Goal: Transaction & Acquisition: Purchase product/service

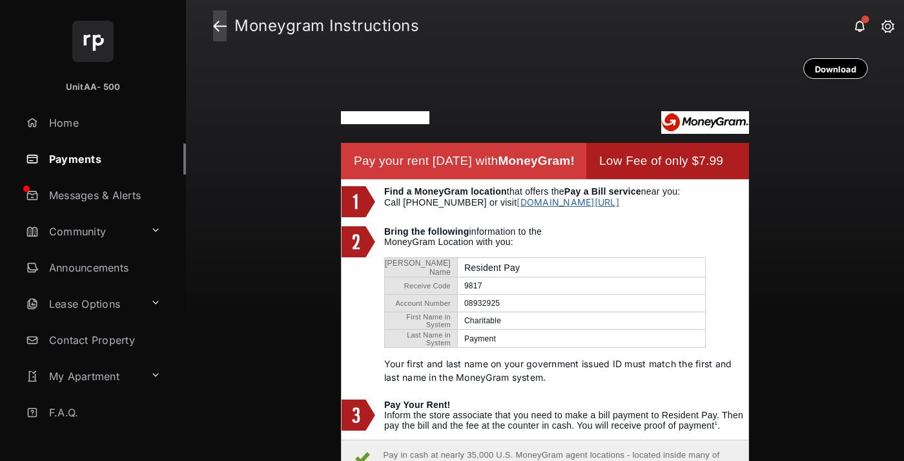
click at [220, 26] on link at bounding box center [220, 25] width 14 height 31
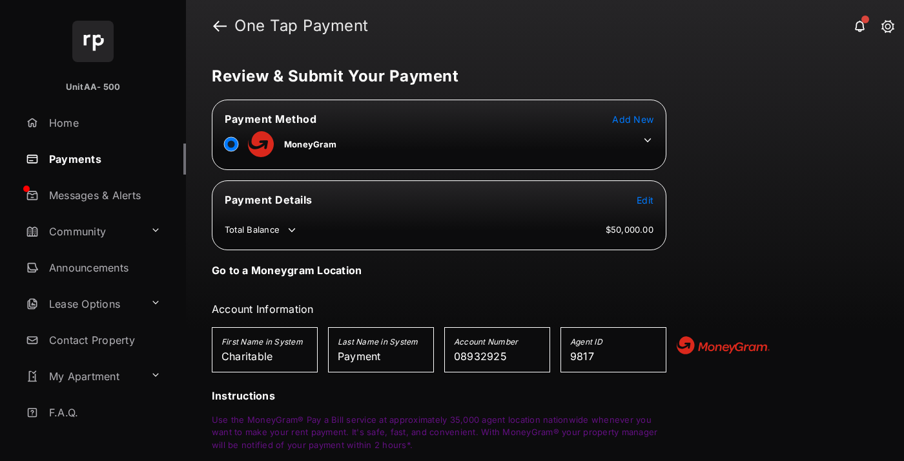
click at [645, 200] on span "Edit" at bounding box center [645, 199] width 17 height 11
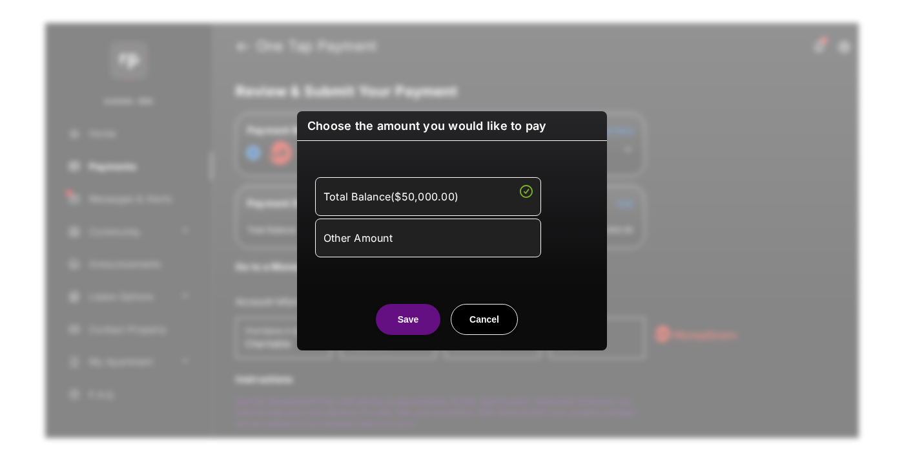
click at [428, 237] on div "Other Amount" at bounding box center [428, 238] width 209 height 22
type input "****"
click at [408, 335] on button "Save" at bounding box center [408, 319] width 65 height 31
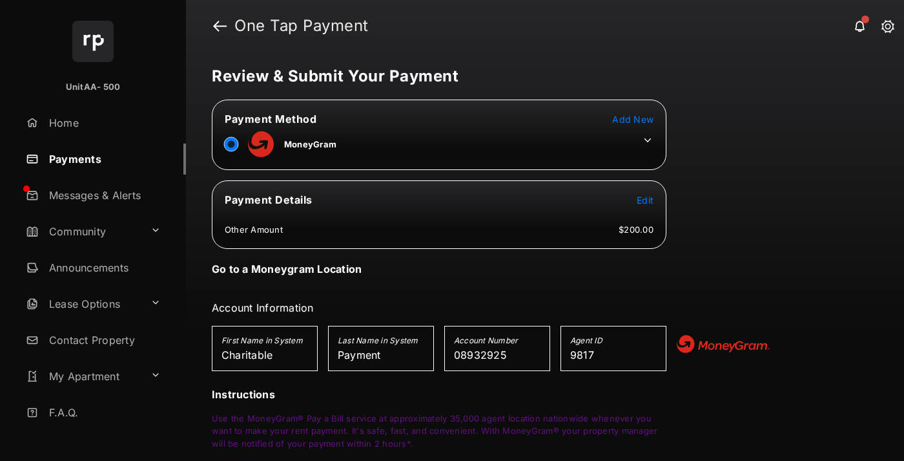
click at [648, 140] on icon at bounding box center [648, 140] width 12 height 12
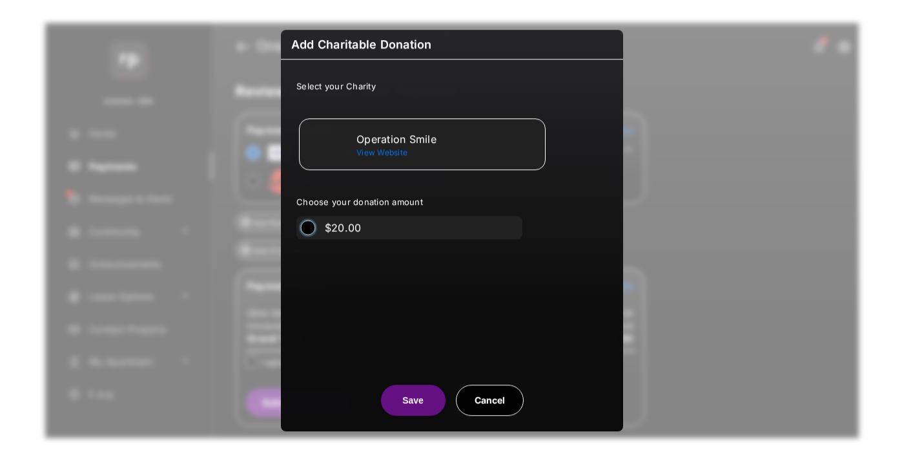
click at [448, 138] on div "Operation Smile" at bounding box center [448, 139] width 183 height 12
click at [413, 400] on button "Save" at bounding box center [413, 399] width 65 height 31
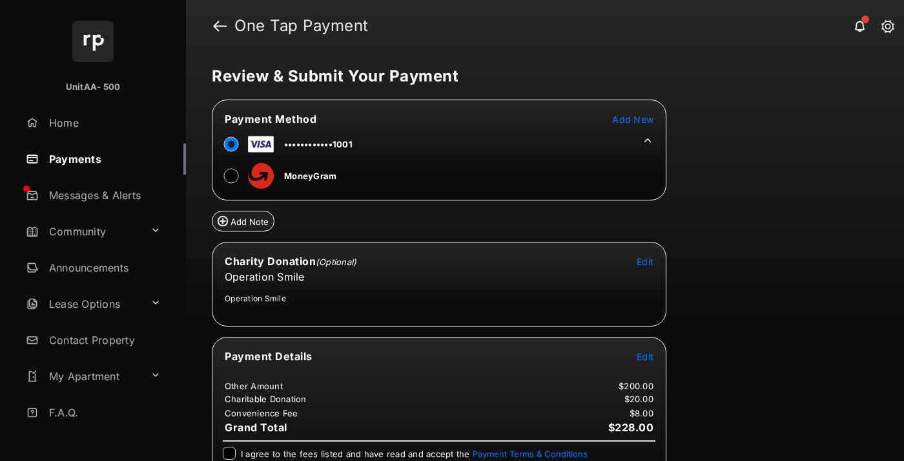
click at [645, 356] on span "Edit" at bounding box center [645, 356] width 17 height 11
